Goal: Task Accomplishment & Management: Manage account settings

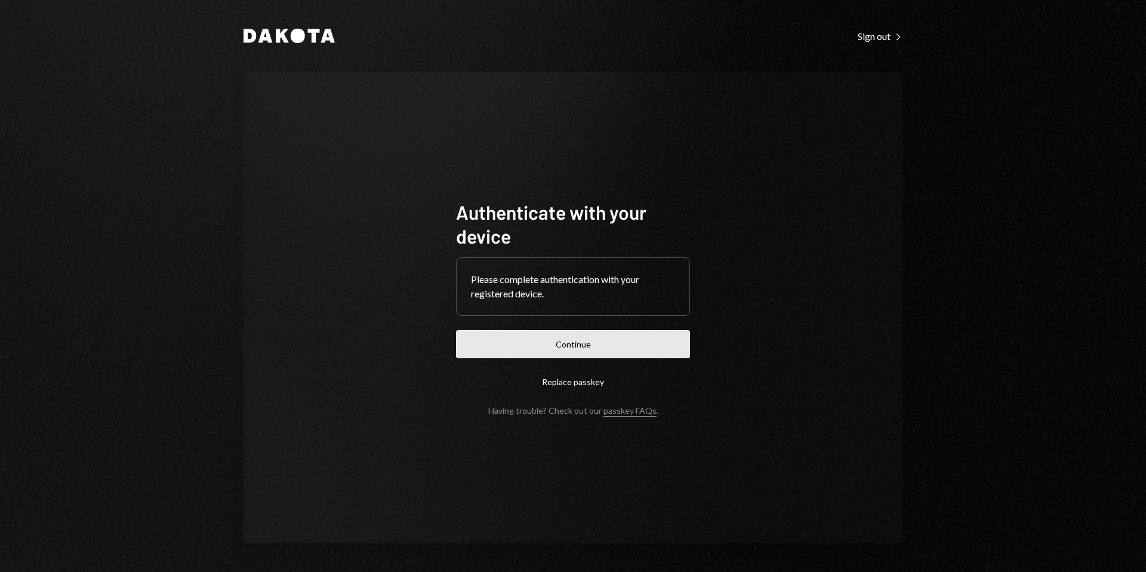
click at [580, 345] on button "Continue" at bounding box center [573, 344] width 234 height 28
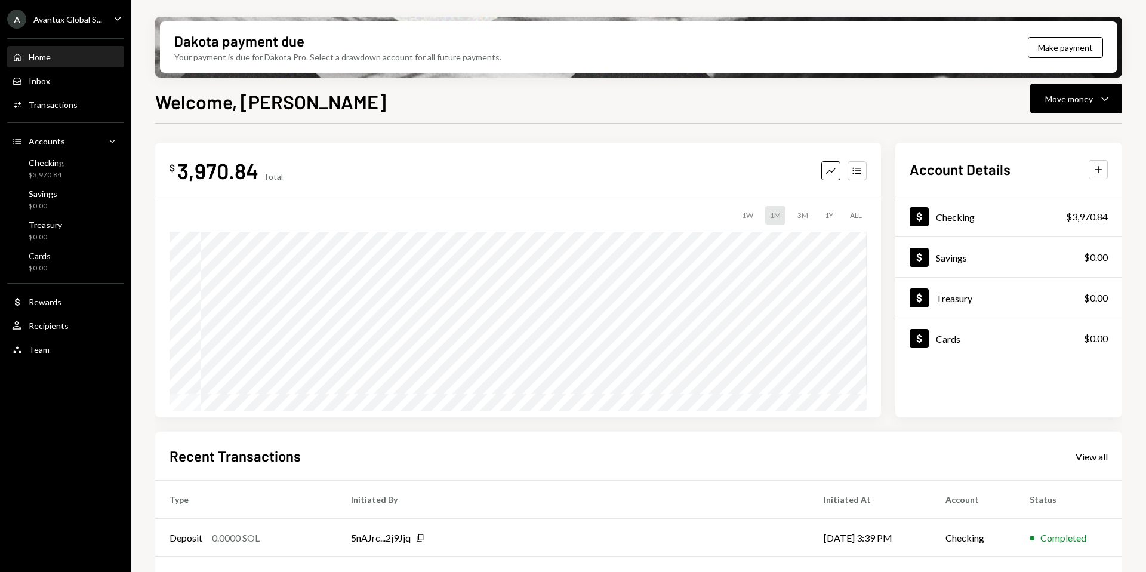
click at [44, 20] on div "Avantux Global S..." at bounding box center [67, 19] width 69 height 10
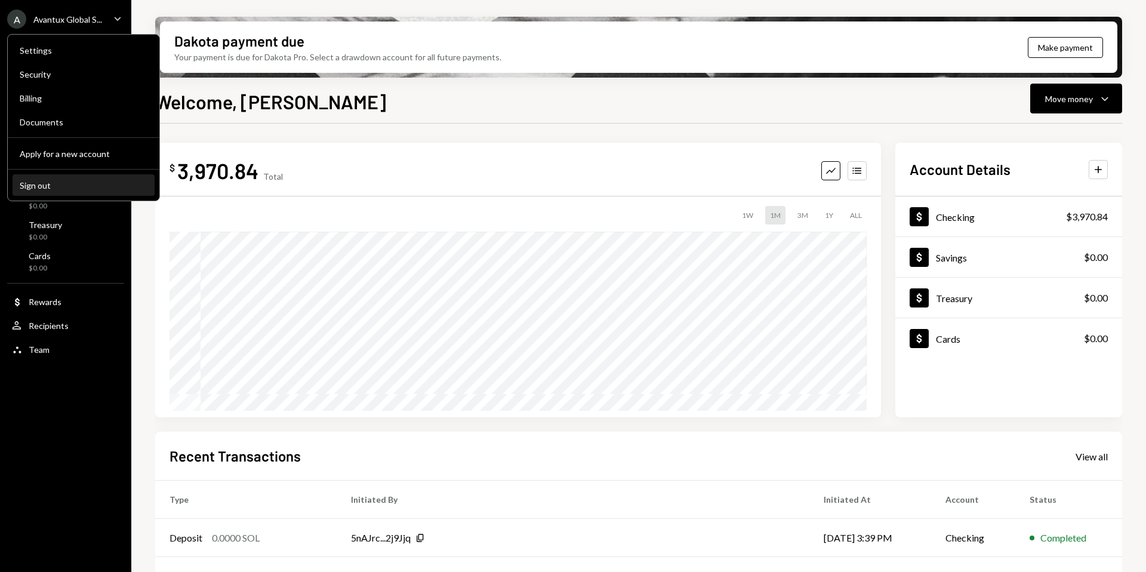
click at [53, 187] on div "Sign out" at bounding box center [84, 185] width 128 height 10
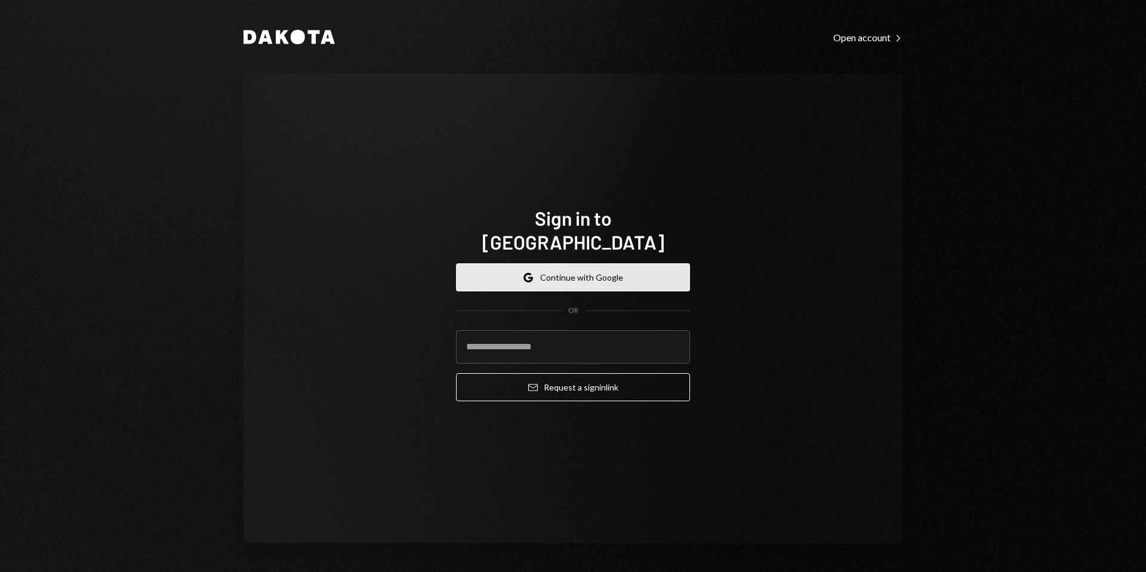
click at [589, 271] on button "Google Continue with Google" at bounding box center [573, 277] width 234 height 28
